Goal: Information Seeking & Learning: Learn about a topic

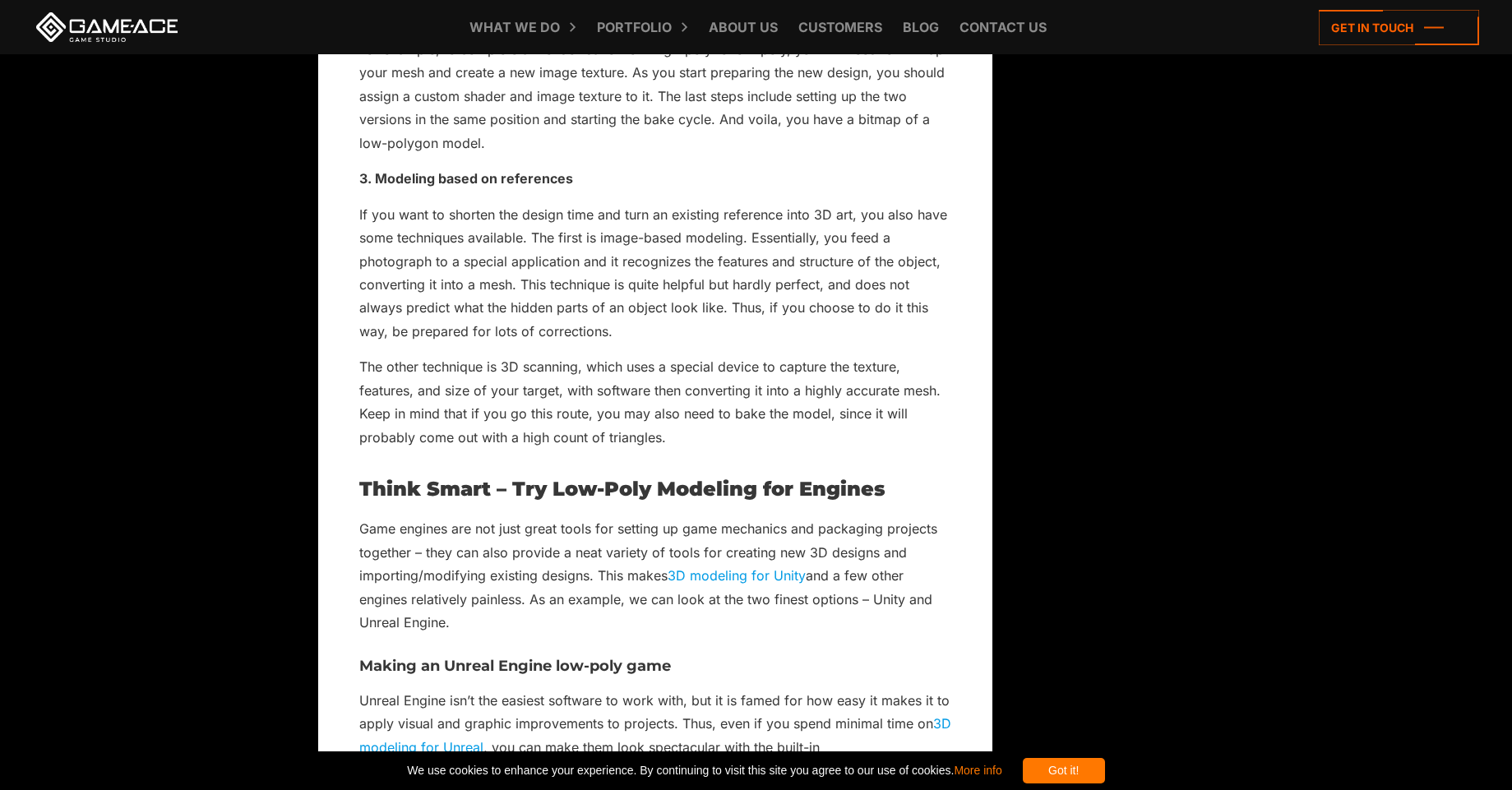
scroll to position [4637, 0]
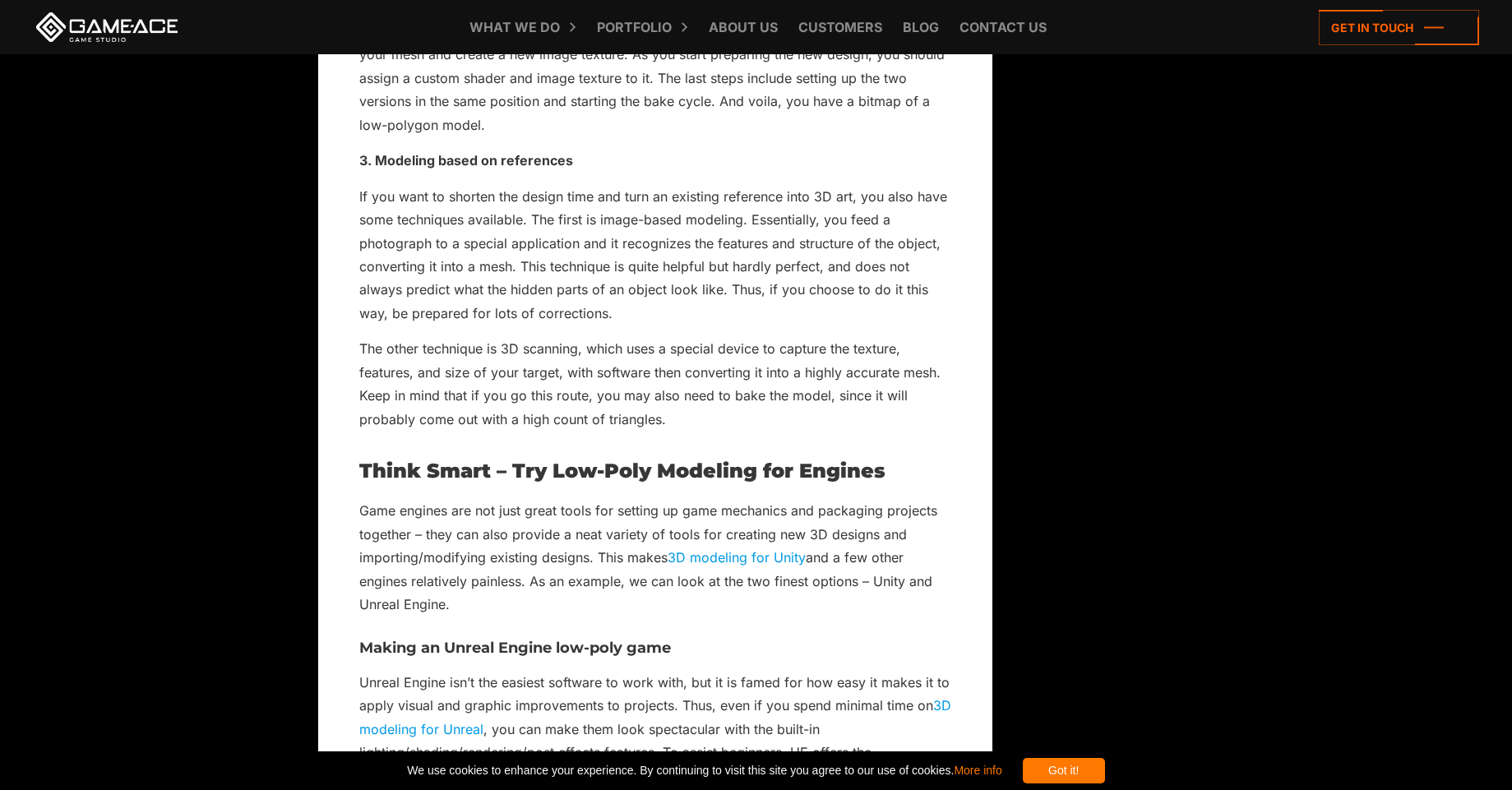
click at [756, 566] on link "3D modeling for Unity" at bounding box center [736, 558] width 138 height 17
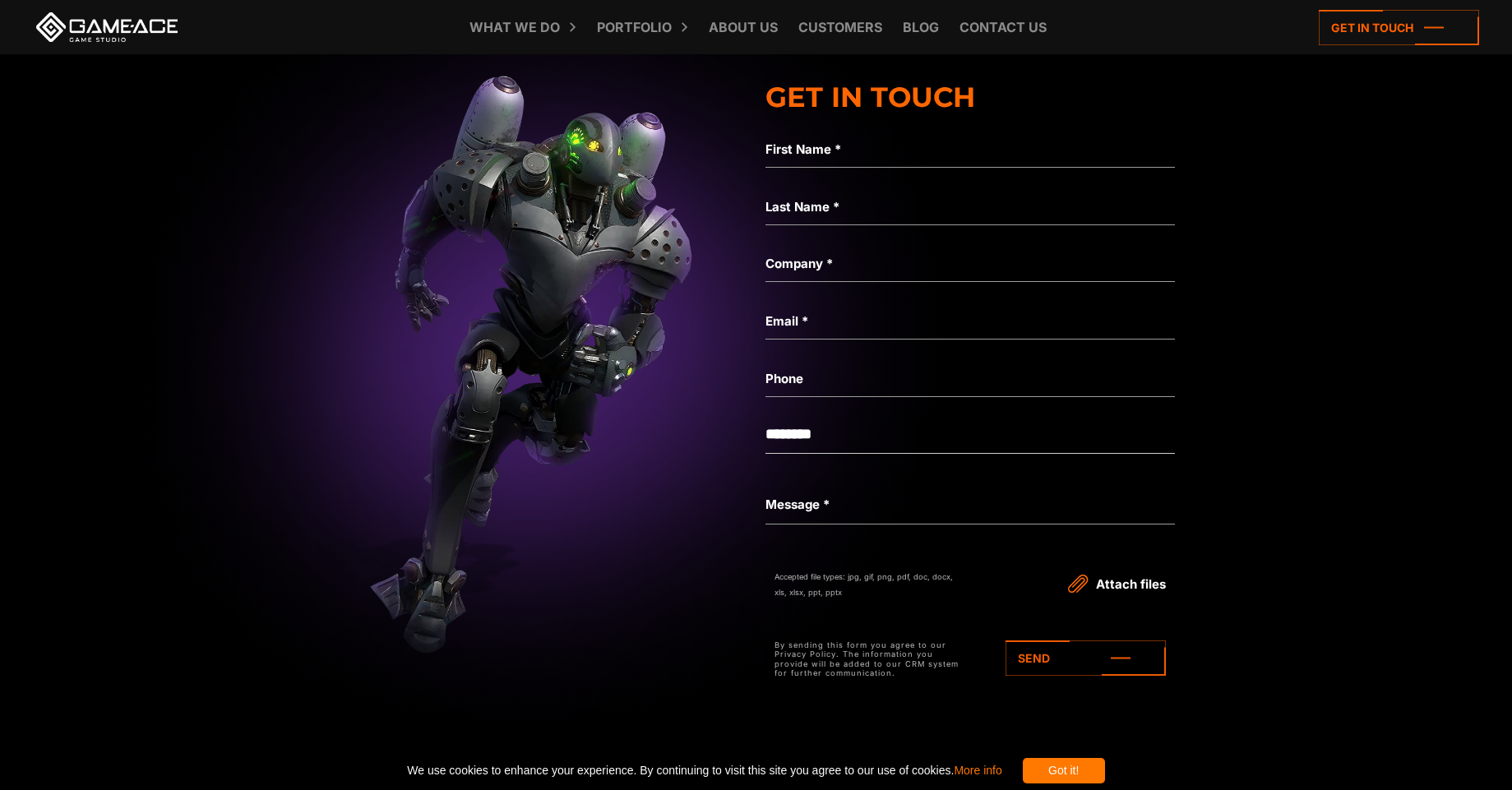
scroll to position [6118, 0]
